Goal: Information Seeking & Learning: Learn about a topic

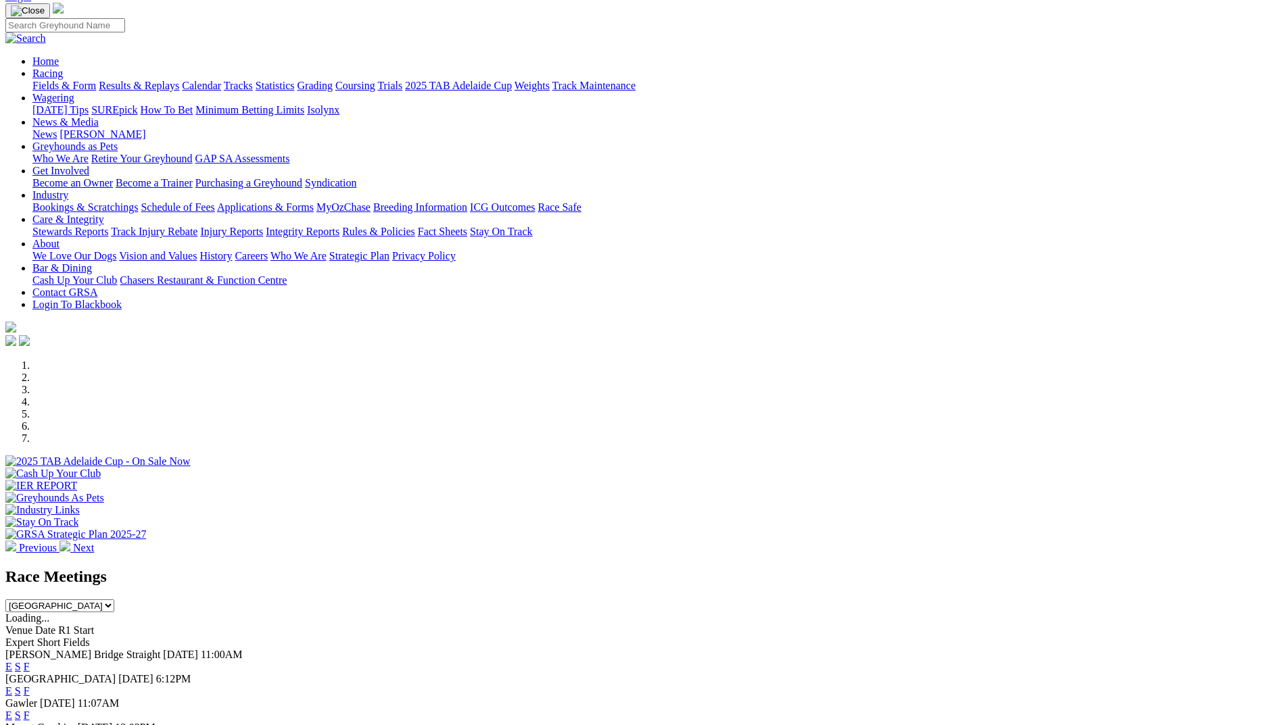
scroll to position [338, 0]
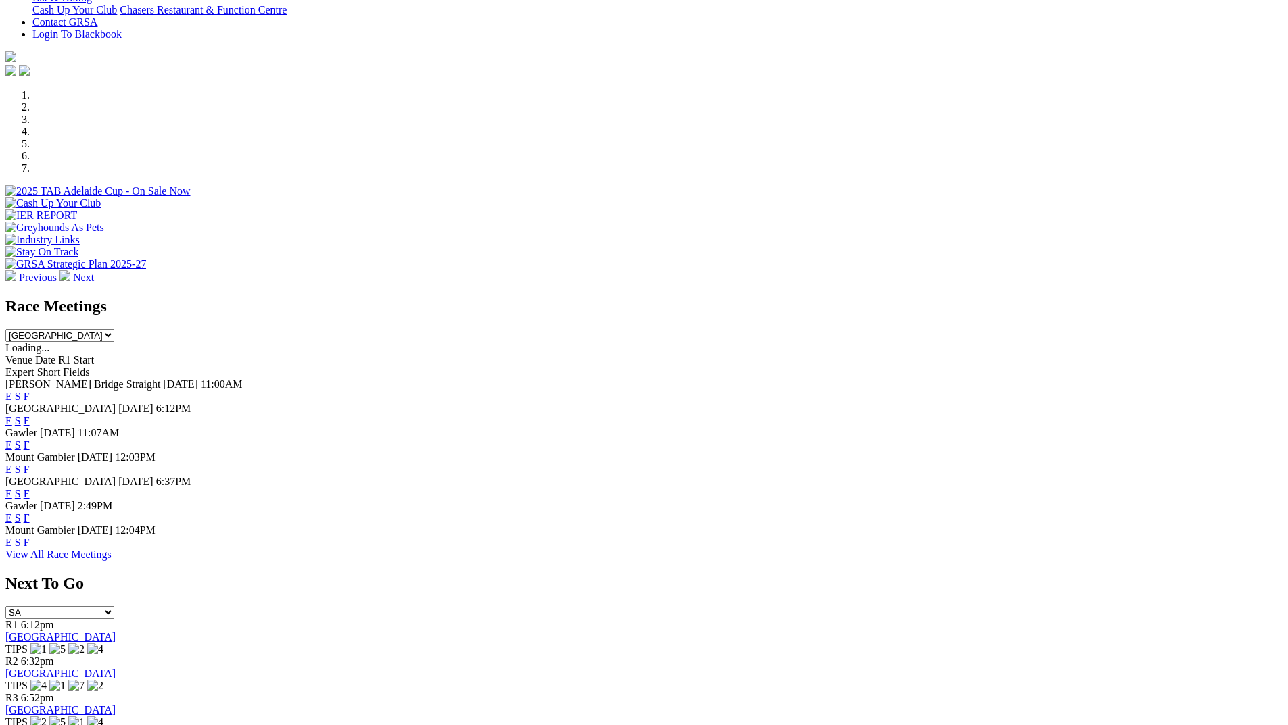
click at [30, 415] on link "F" at bounding box center [27, 420] width 6 height 11
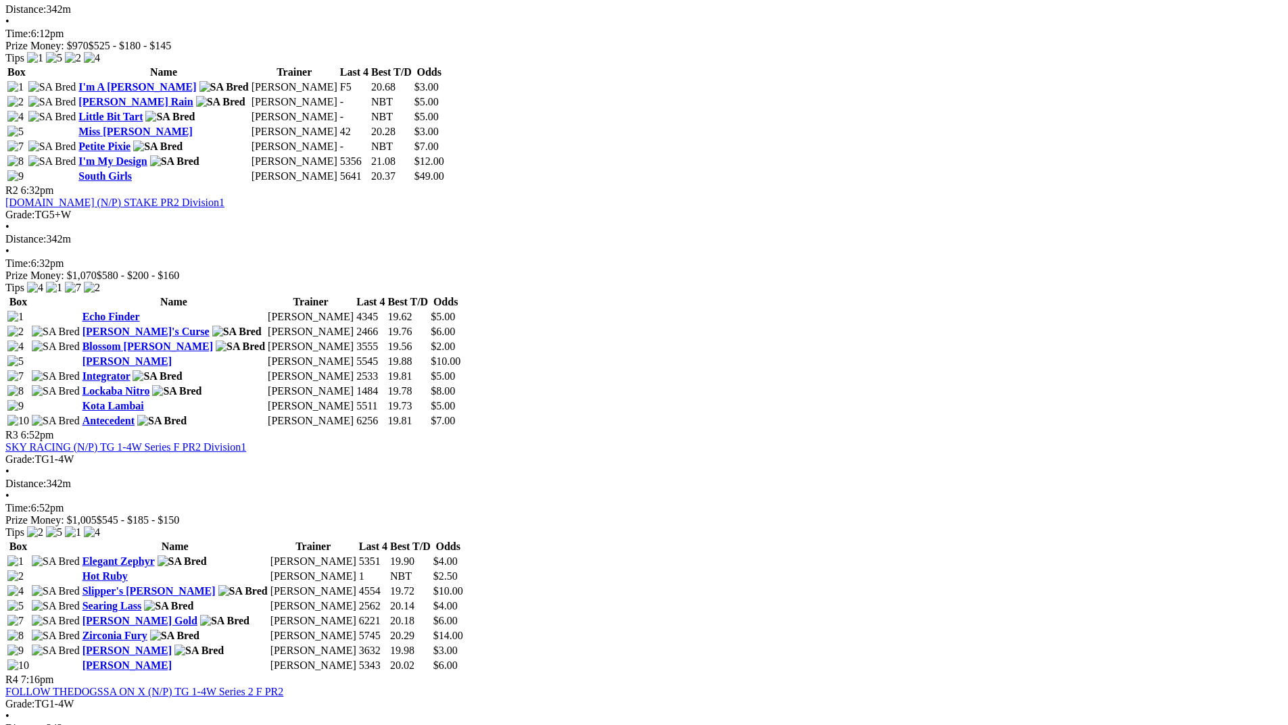
scroll to position [811, 0]
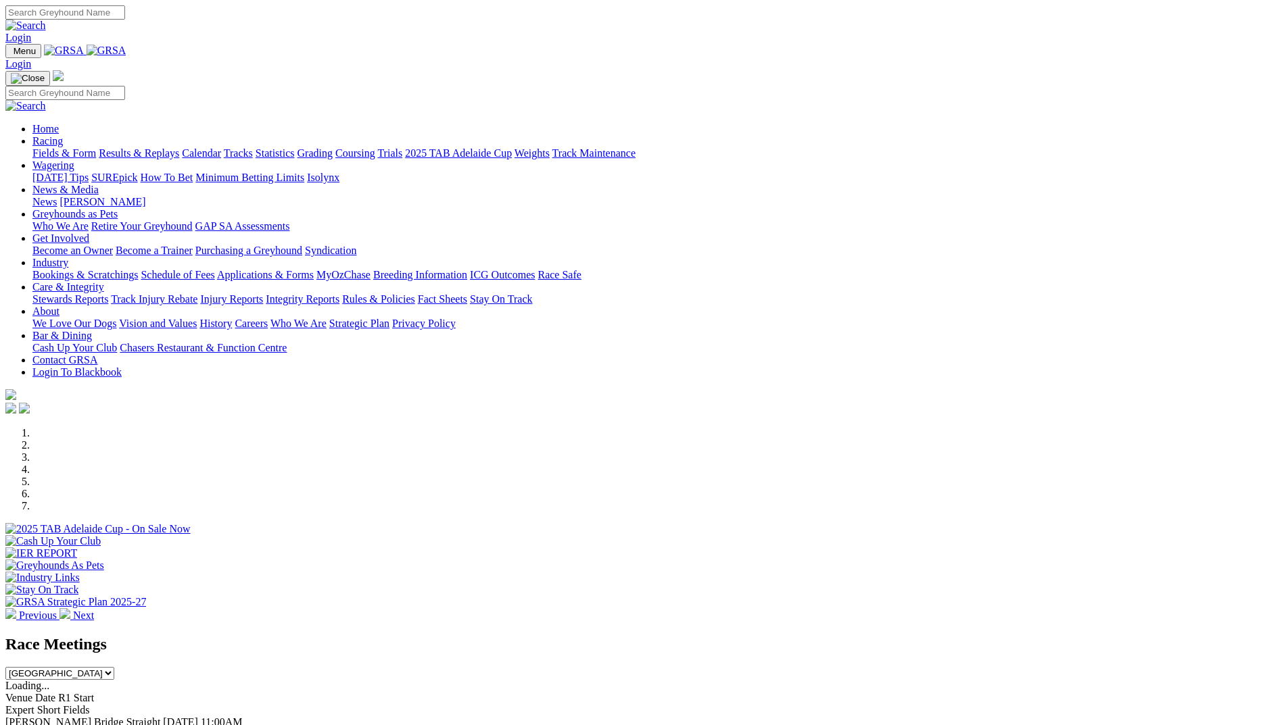
scroll to position [338, 0]
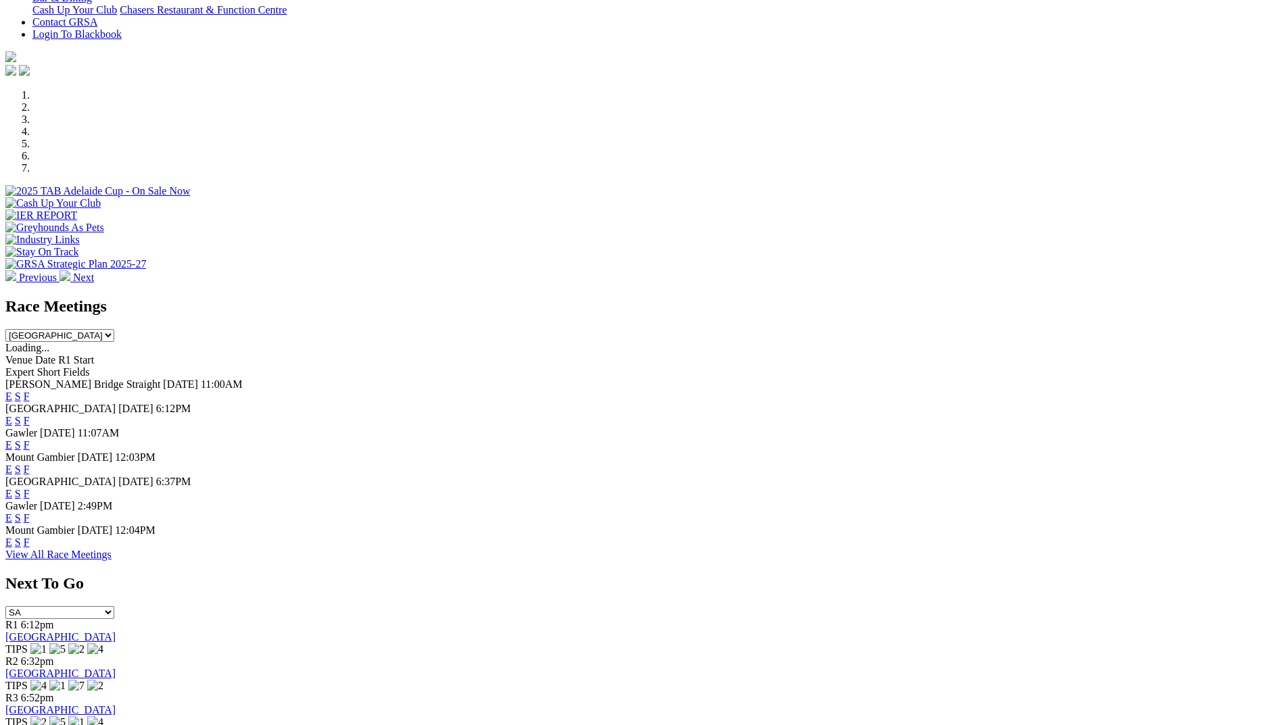
click at [30, 488] on link "F" at bounding box center [27, 493] width 6 height 11
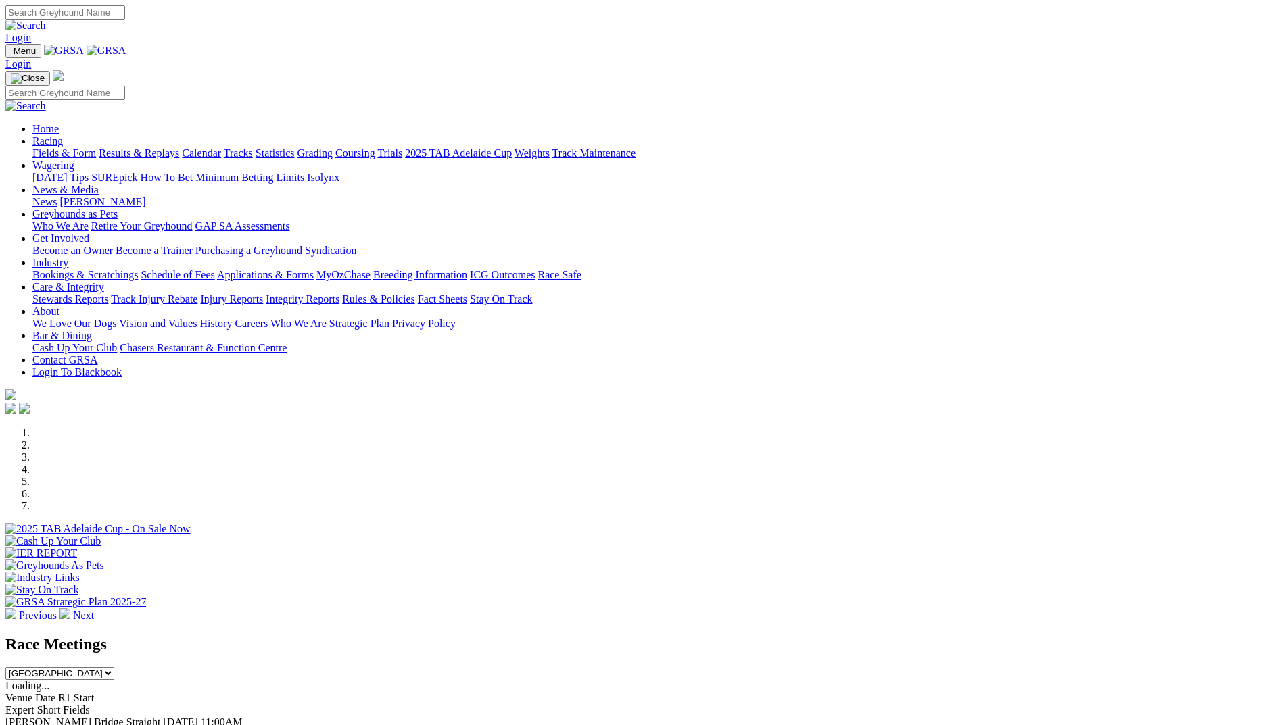
scroll to position [338, 0]
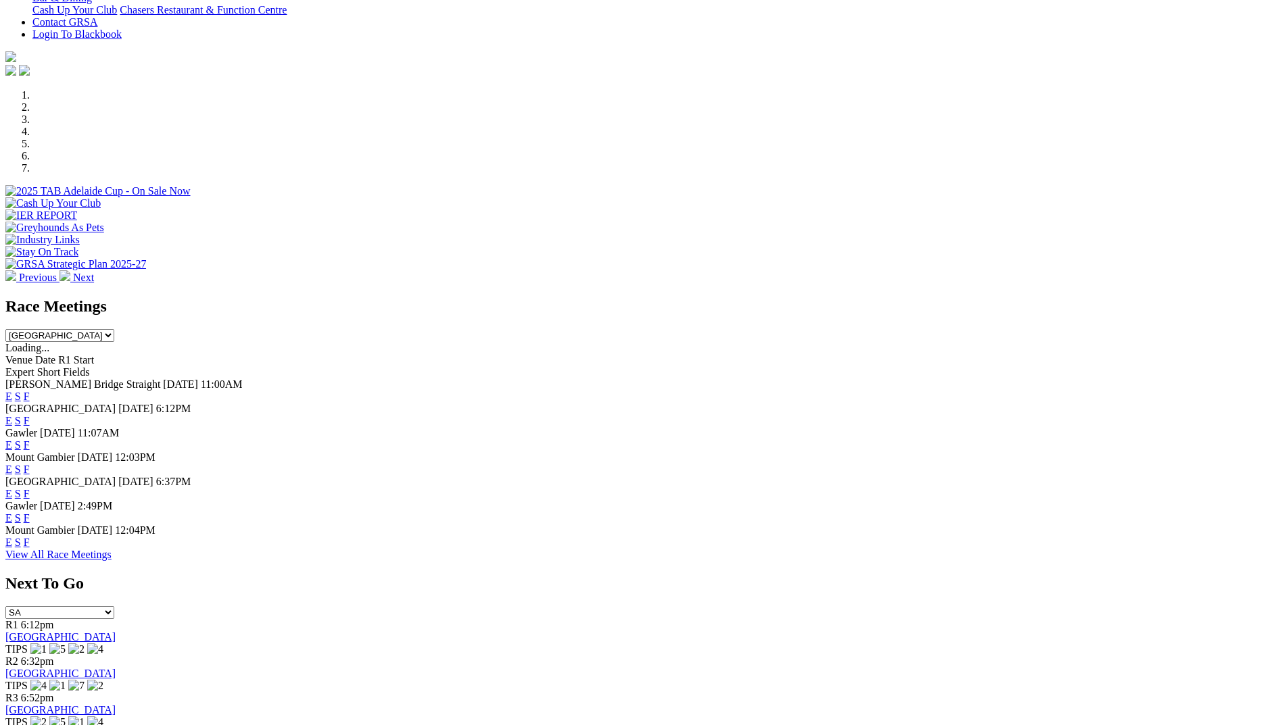
click at [30, 439] on link "F" at bounding box center [27, 444] width 6 height 11
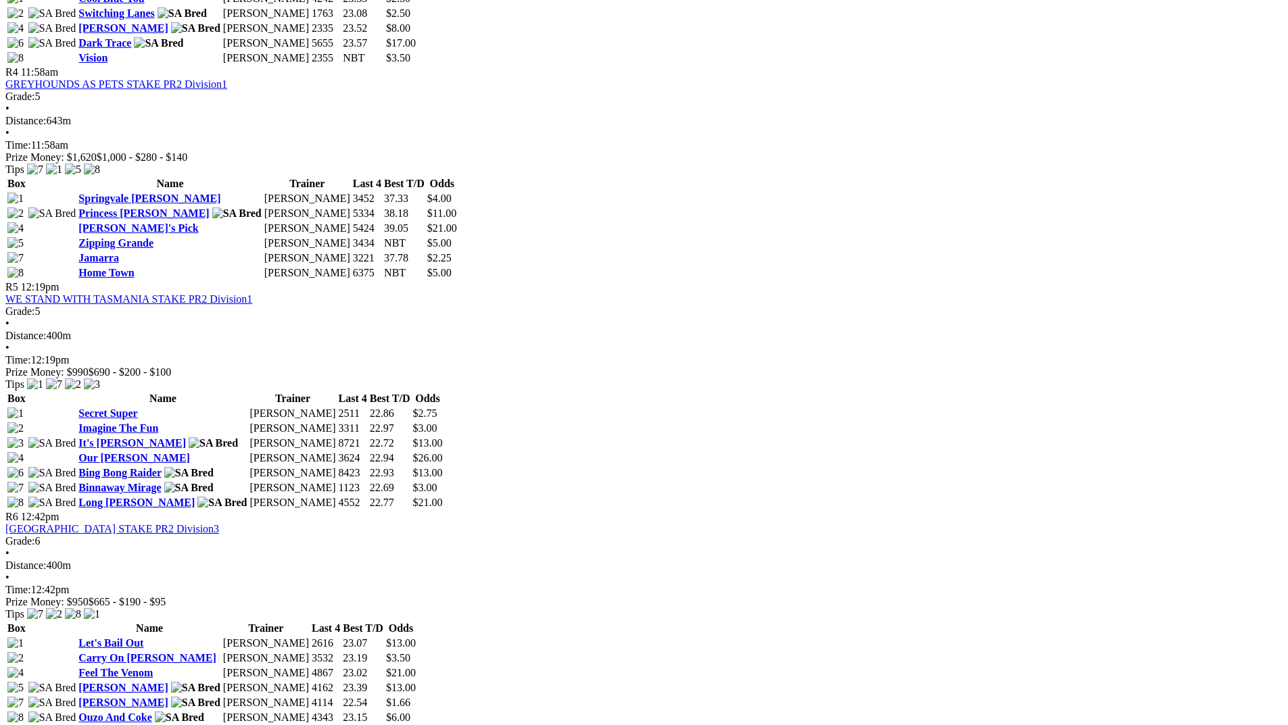
scroll to position [1217, 0]
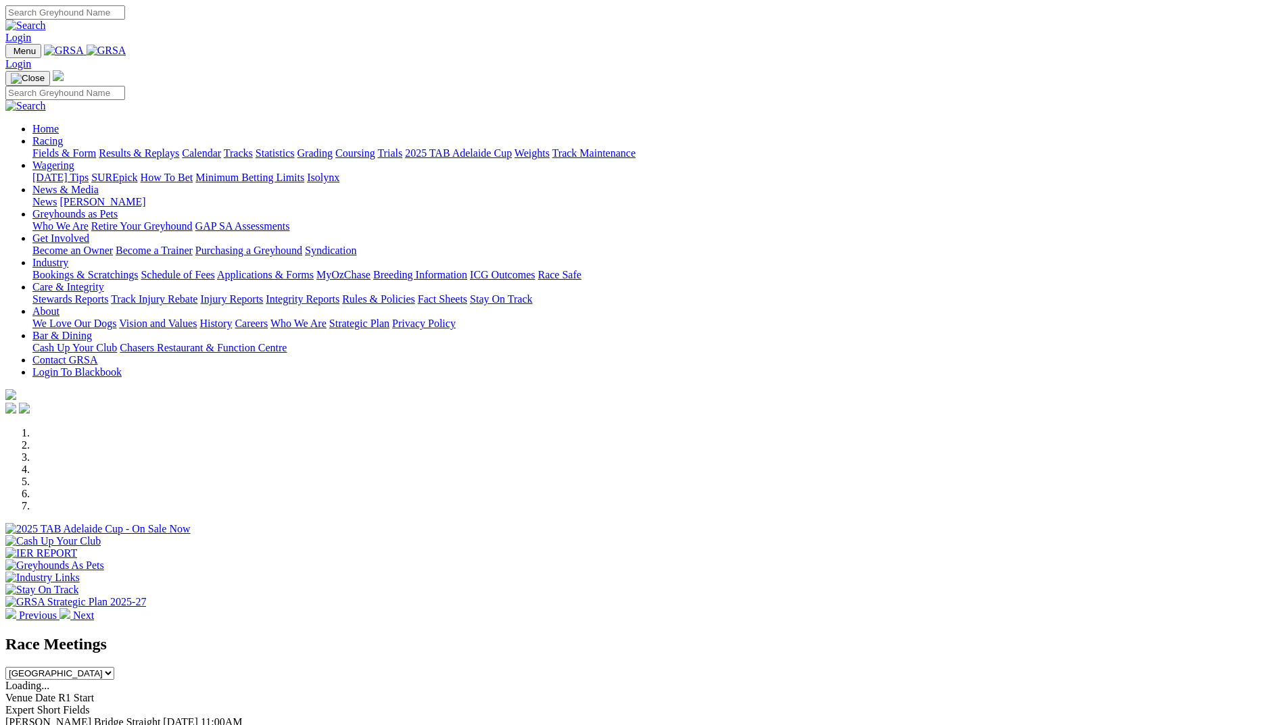
scroll to position [338, 0]
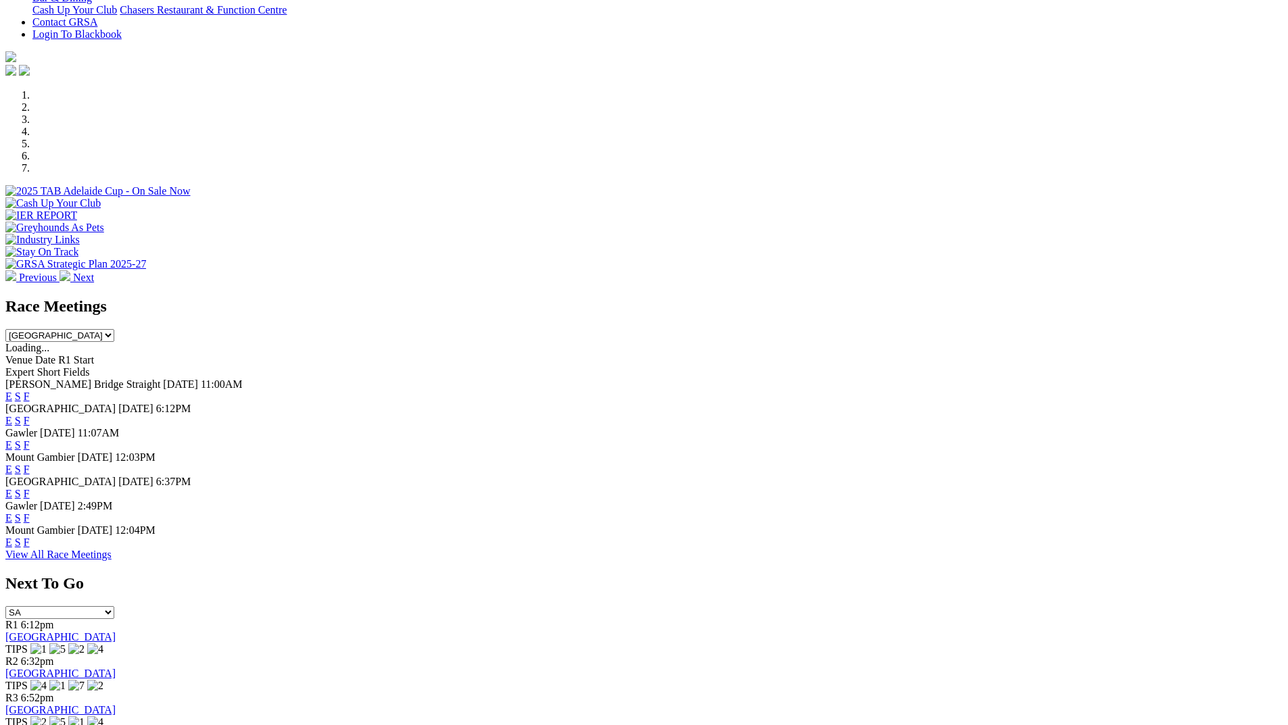
click at [30, 391] on link "F" at bounding box center [27, 396] width 6 height 11
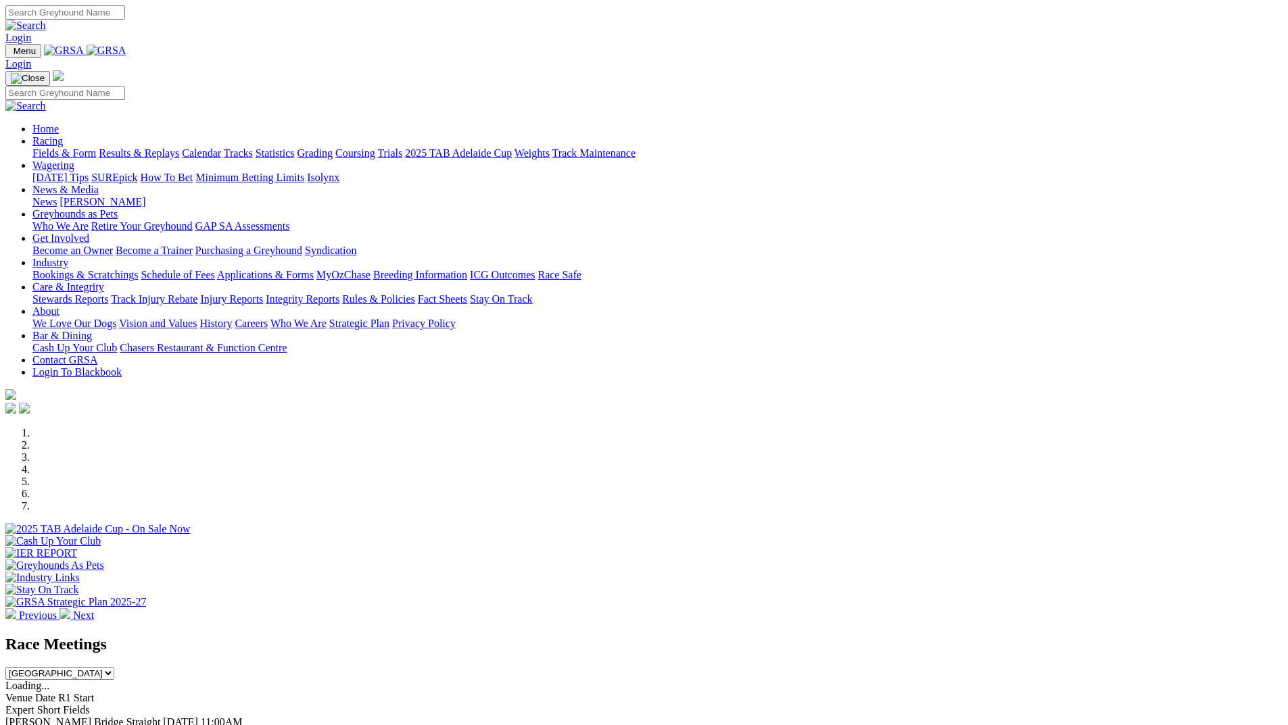
scroll to position [338, 0]
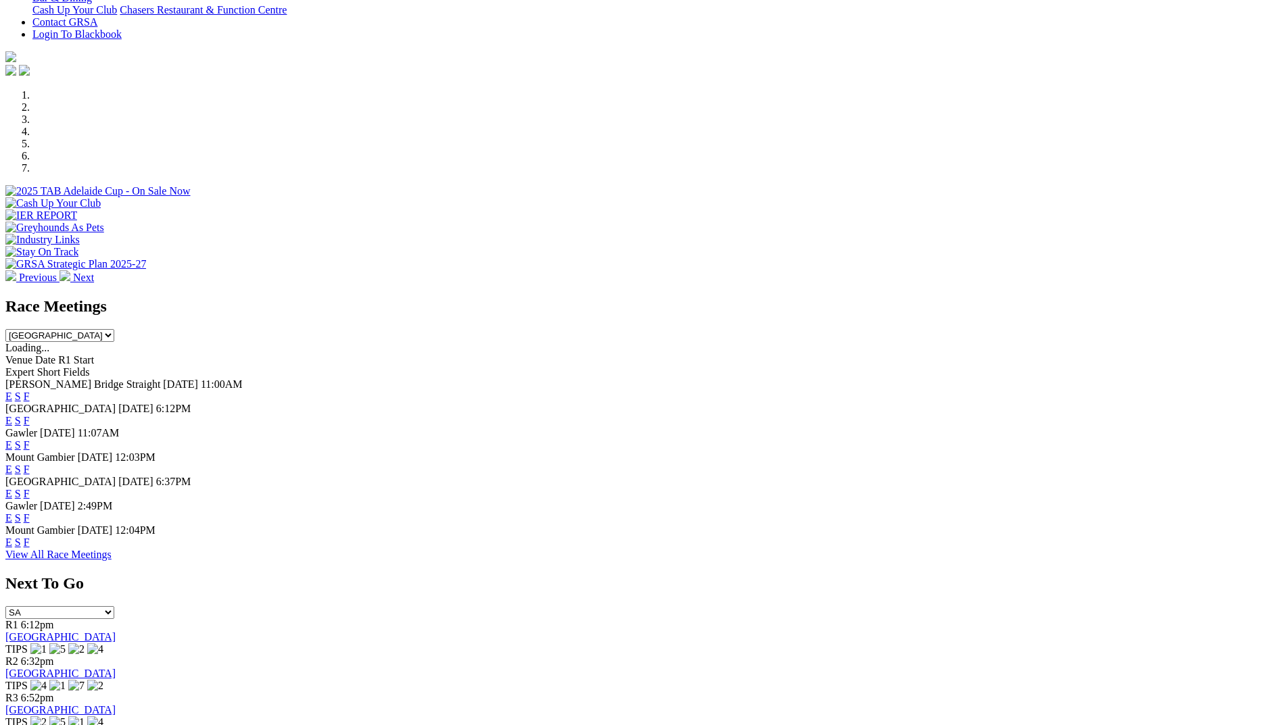
click at [30, 524] on link "F" at bounding box center [27, 518] width 6 height 11
